Goal: Find specific page/section: Find specific page/section

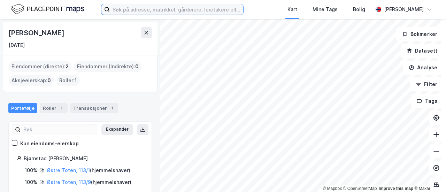
click at [129, 9] on input at bounding box center [177, 9] width 134 height 10
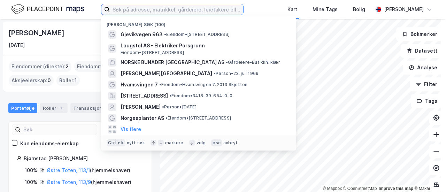
click at [129, 9] on input at bounding box center [177, 9] width 134 height 10
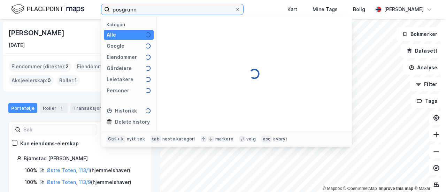
click at [120, 10] on input "posgrunn" at bounding box center [172, 9] width 125 height 10
type input "porsgrunn"
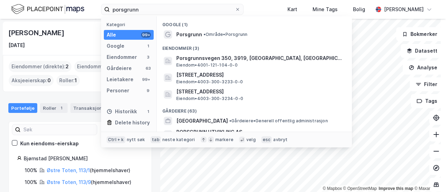
click at [182, 26] on div "Google (1)" at bounding box center [254, 22] width 195 height 13
click at [206, 41] on div "Eiendommer (3)" at bounding box center [254, 46] width 195 height 13
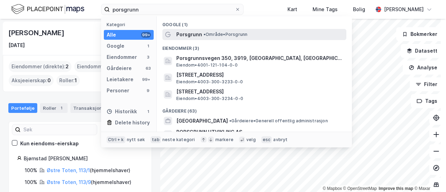
click at [206, 37] on div "Porsgrunn • Område • [GEOGRAPHIC_DATA]" at bounding box center [260, 34] width 169 height 8
